Goal: Task Accomplishment & Management: Complete application form

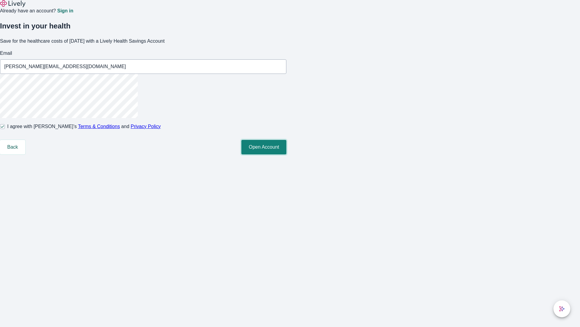
click at [287, 154] on button "Open Account" at bounding box center [264, 147] width 45 height 15
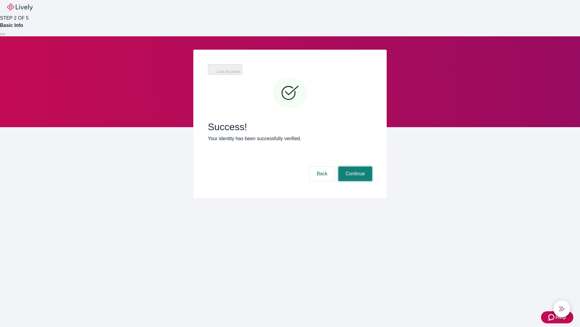
click at [355, 166] on button "Continue" at bounding box center [356, 173] width 34 height 15
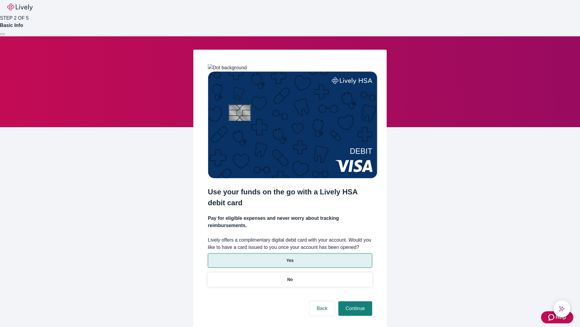
click at [290, 257] on p "Yes" at bounding box center [290, 260] width 7 height 6
click at [355, 301] on button "Continue" at bounding box center [356, 308] width 34 height 15
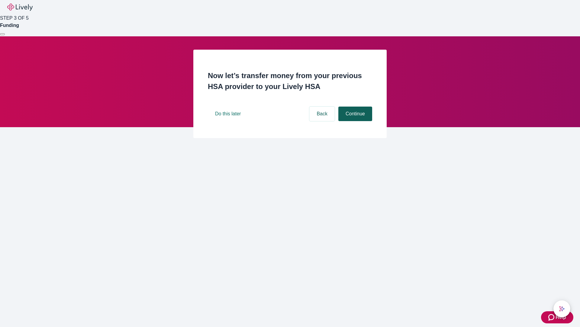
click at [355, 121] on button "Continue" at bounding box center [356, 113] width 34 height 15
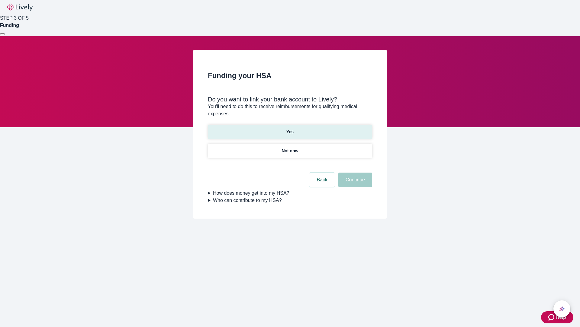
click at [290, 128] on p "Yes" at bounding box center [290, 131] width 7 height 6
click at [355, 172] on button "Continue" at bounding box center [356, 179] width 34 height 15
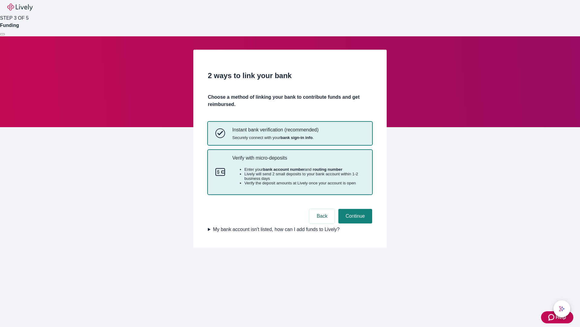
click at [298, 161] on p "Verify with micro-deposits" at bounding box center [298, 158] width 132 height 6
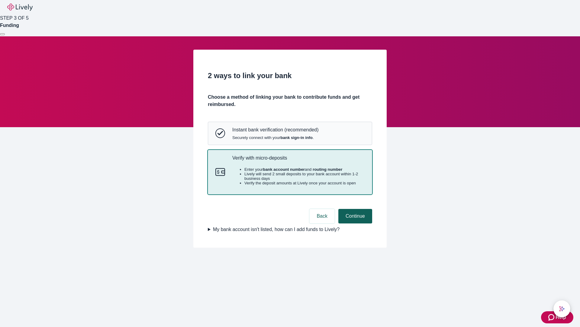
click at [355, 223] on button "Continue" at bounding box center [356, 216] width 34 height 15
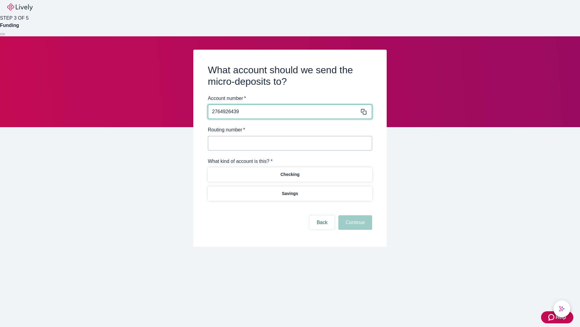
type input "2764926439"
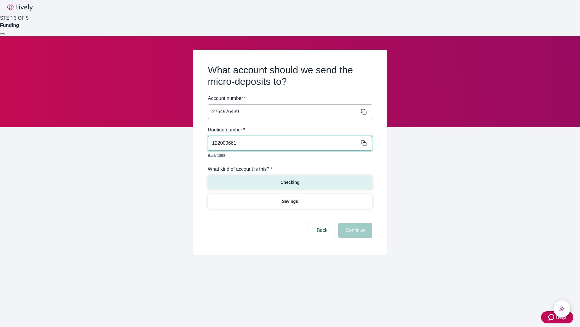
type input "122000661"
click at [290, 179] on p "Checking" at bounding box center [290, 182] width 19 height 6
